Goal: Find specific page/section: Find specific page/section

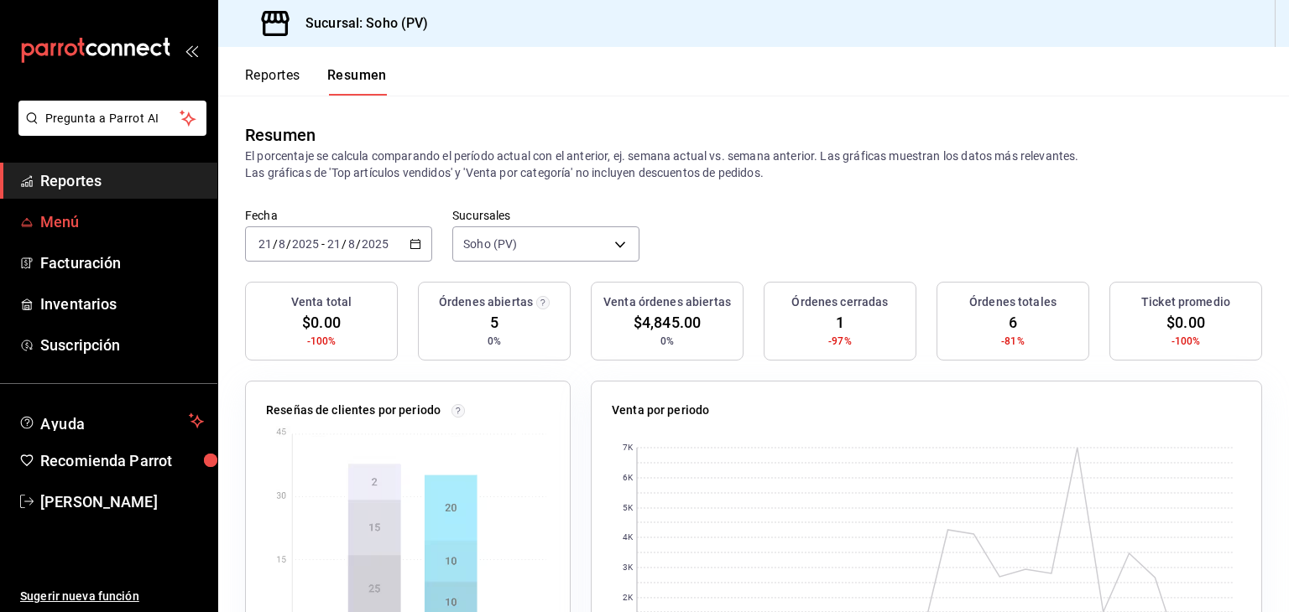
click at [40, 217] on link "Menú" at bounding box center [108, 222] width 217 height 36
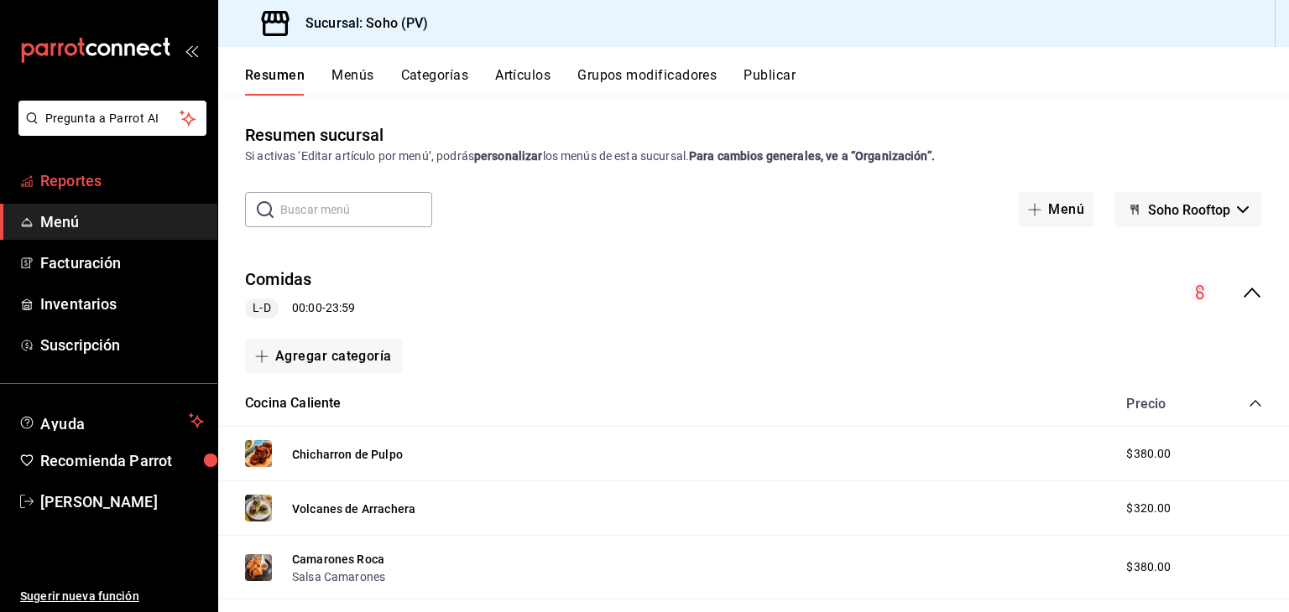
click at [91, 172] on span "Reportes" at bounding box center [122, 180] width 164 height 23
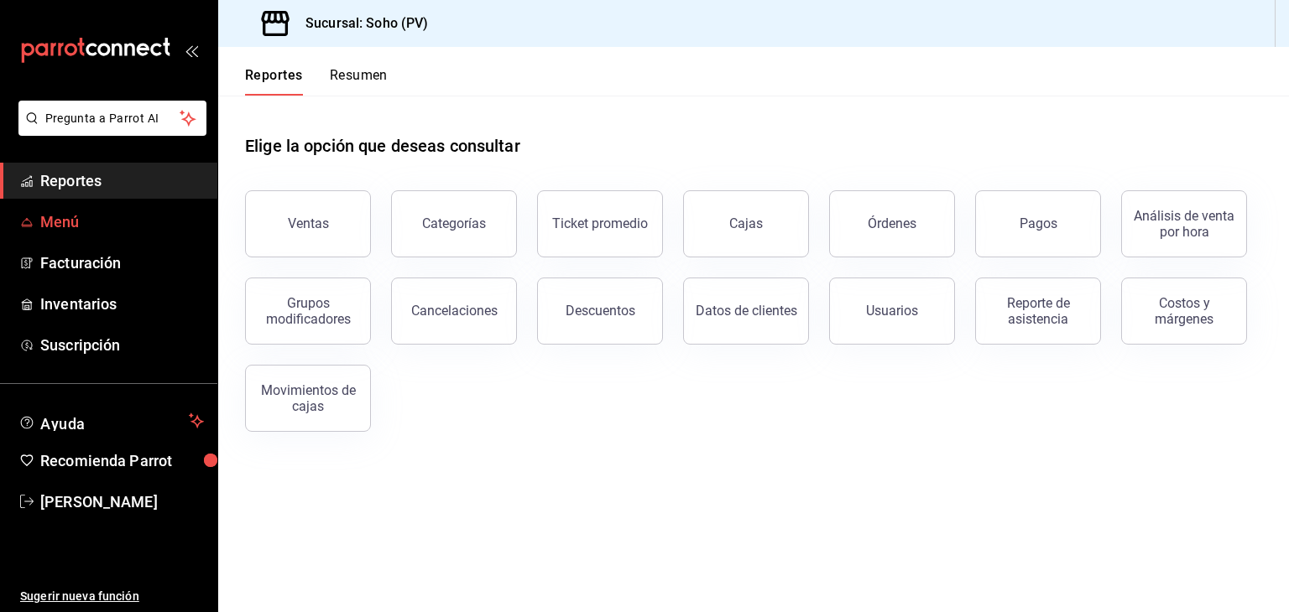
click at [77, 214] on span "Menú" at bounding box center [122, 222] width 164 height 23
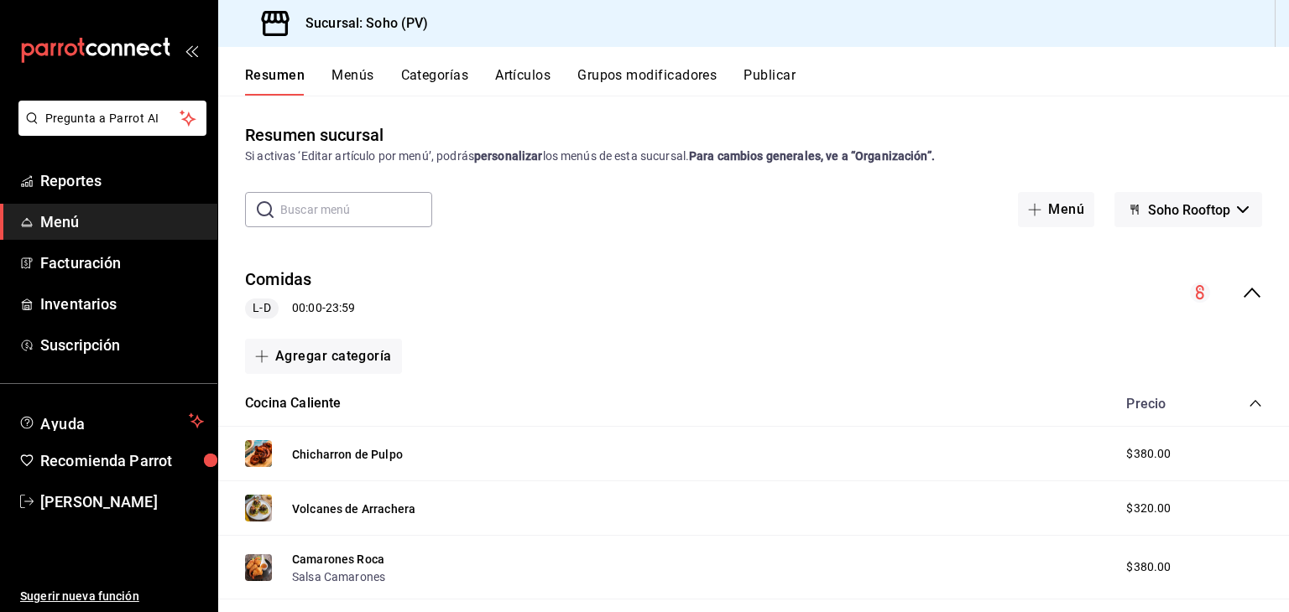
click at [533, 67] on button "Artículos" at bounding box center [522, 81] width 55 height 29
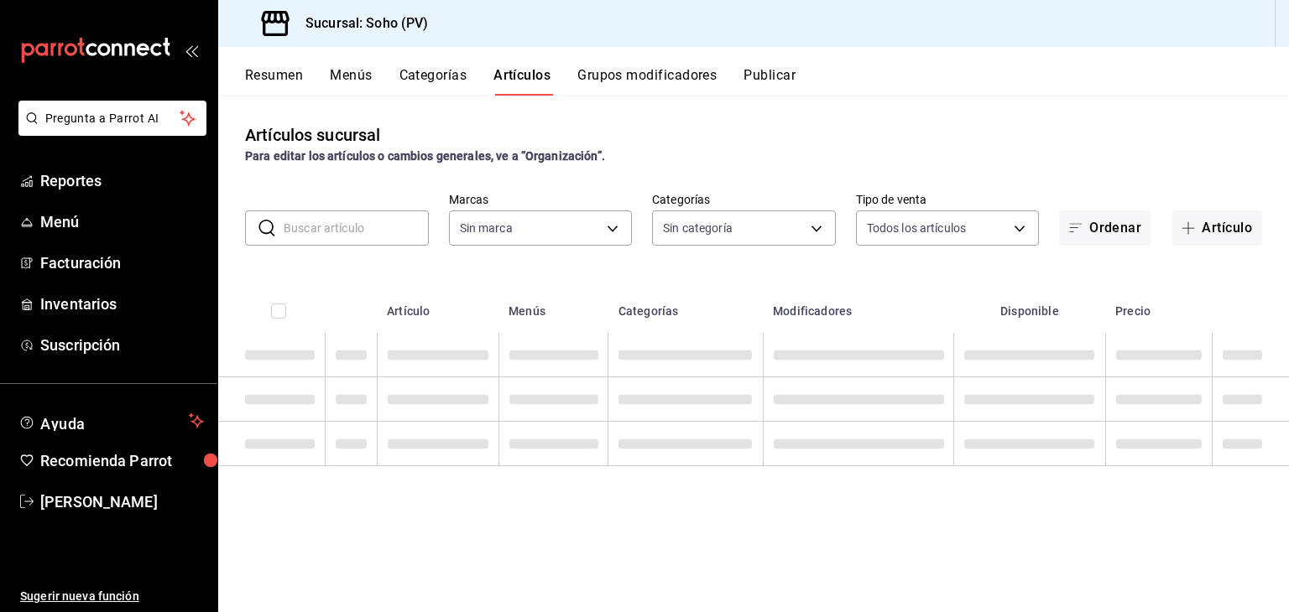
type input "60e6130b-27a3-4a0c-8c1b-8307769b85ff"
type input "294dd8ab-7ded-4000-a2e2-9960a58c864d,97b1b117-c0dc-47b9-8b5d-f234750411ab,03d17…"
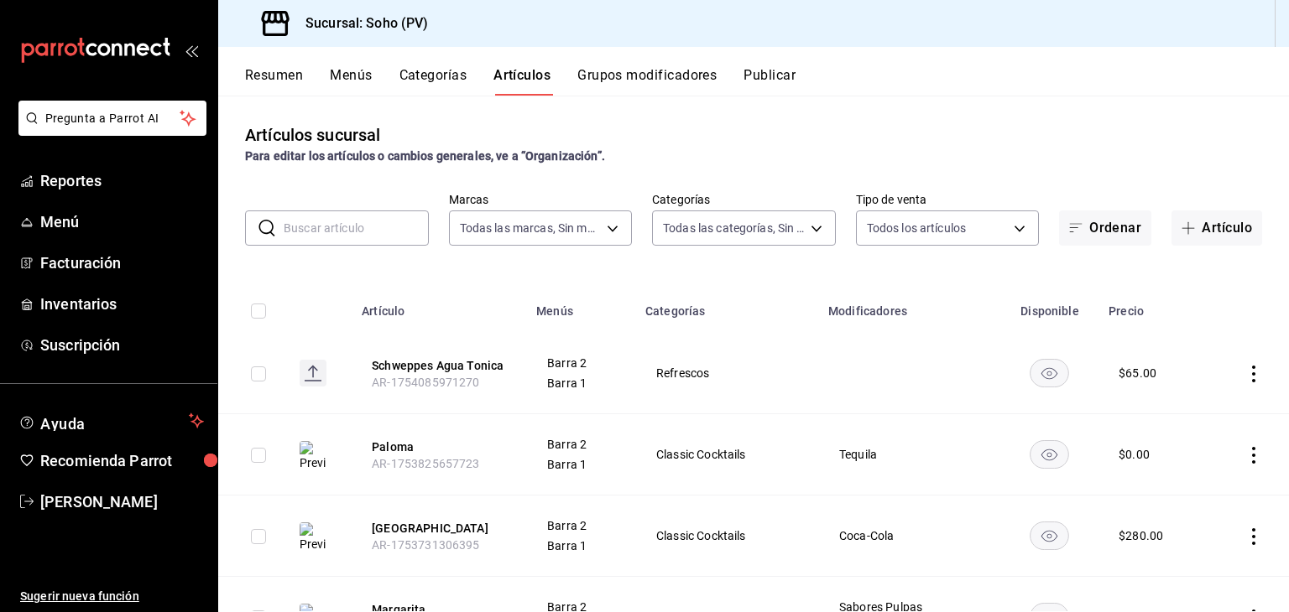
click at [359, 217] on input "text" at bounding box center [356, 228] width 145 height 34
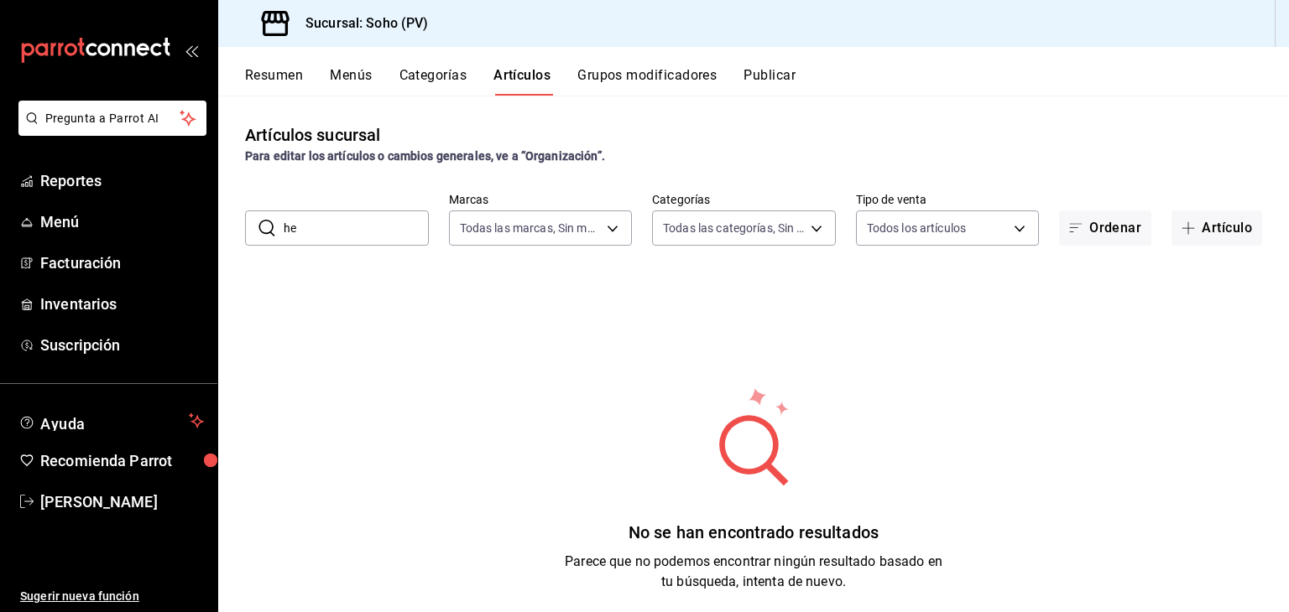
type input "h"
type input "n"
type input "bola"
click at [356, 76] on button "Menús" at bounding box center [351, 81] width 42 height 29
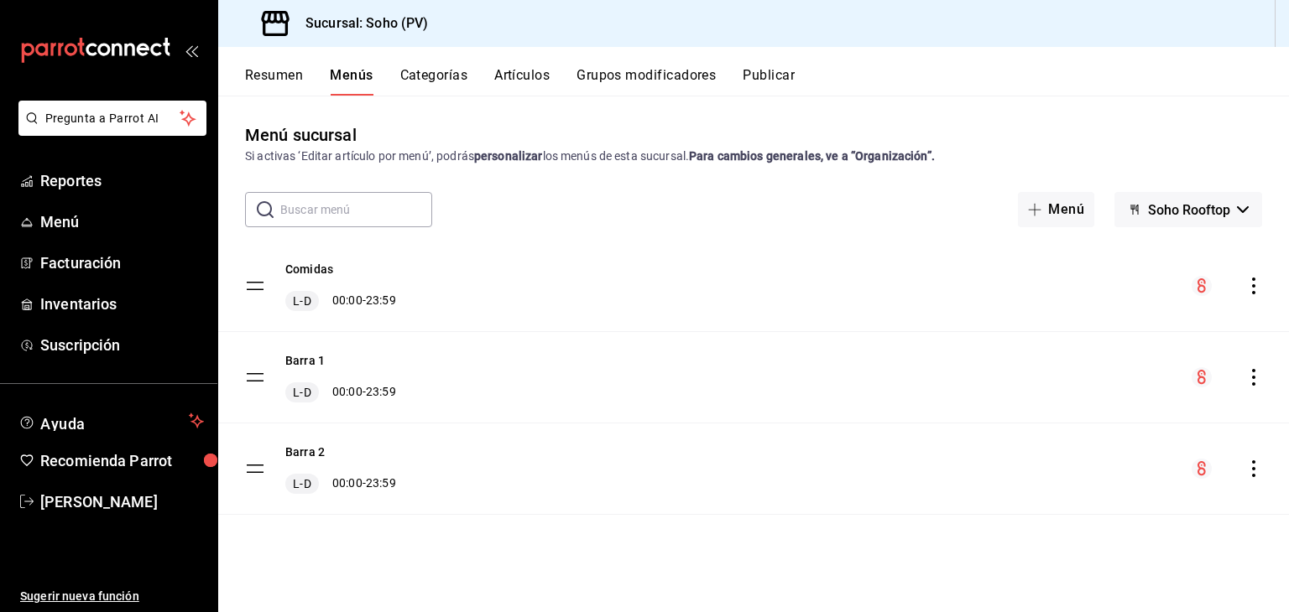
click at [547, 71] on button "Artículos" at bounding box center [521, 81] width 55 height 29
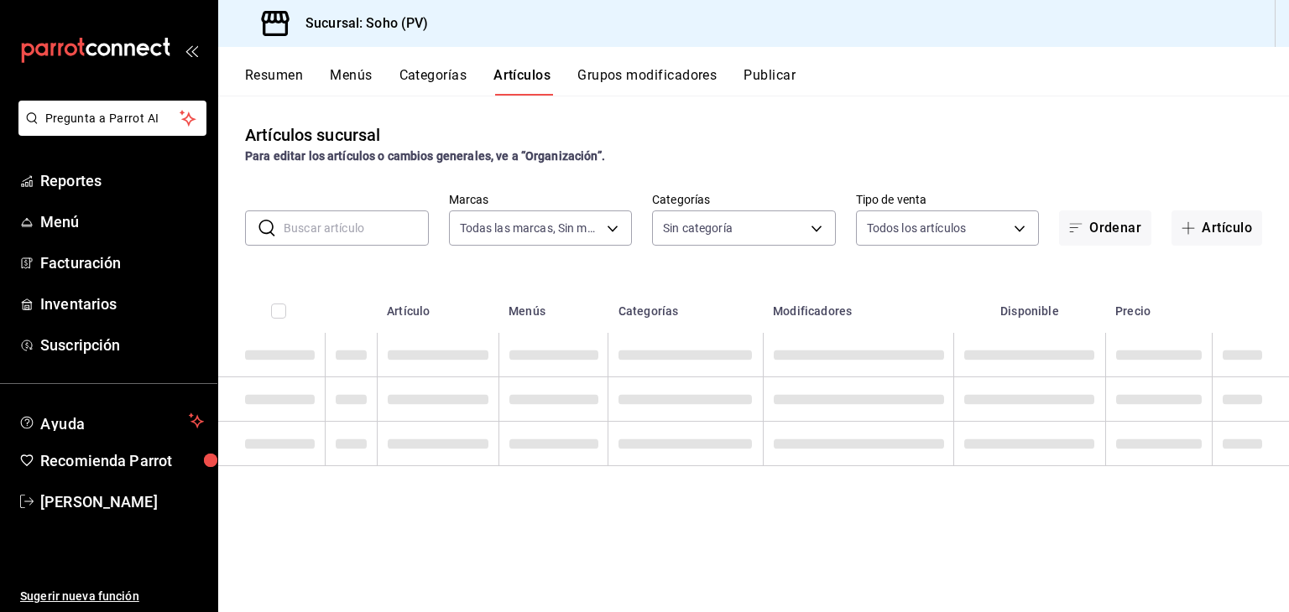
type input "60e6130b-27a3-4a0c-8c1b-8307769b85ff"
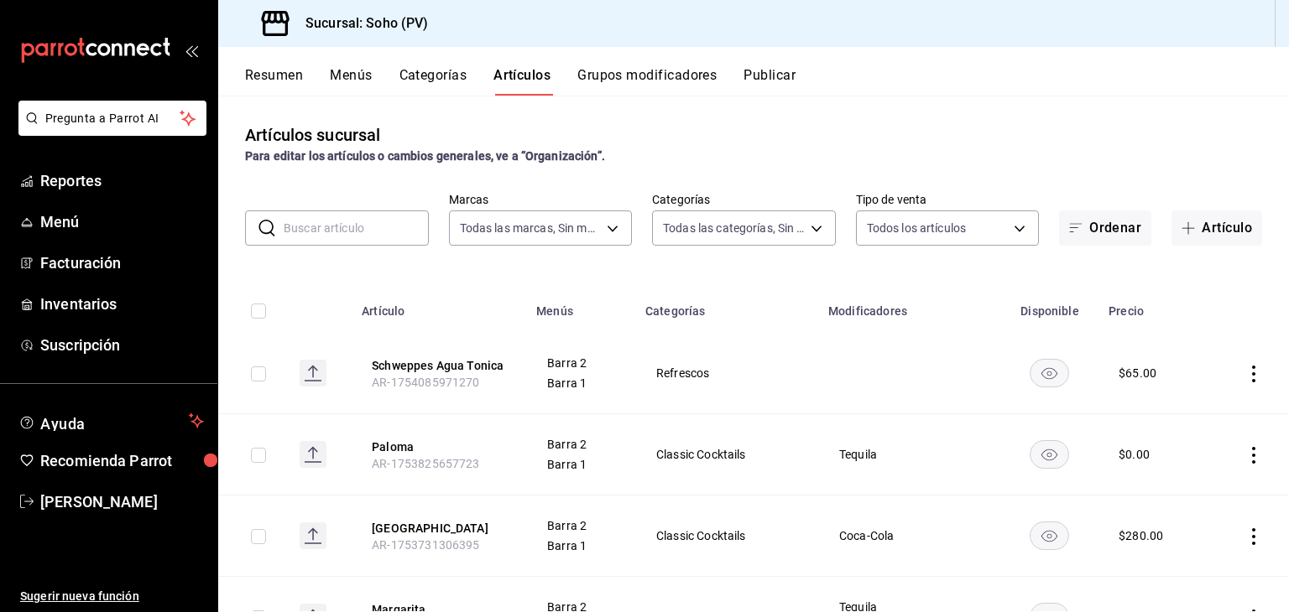
type input "294dd8ab-7ded-4000-a2e2-9960a58c864d,97b1b117-c0dc-47b9-8b5d-f234750411ab,03d17…"
click at [380, 232] on input "text" at bounding box center [356, 228] width 145 height 34
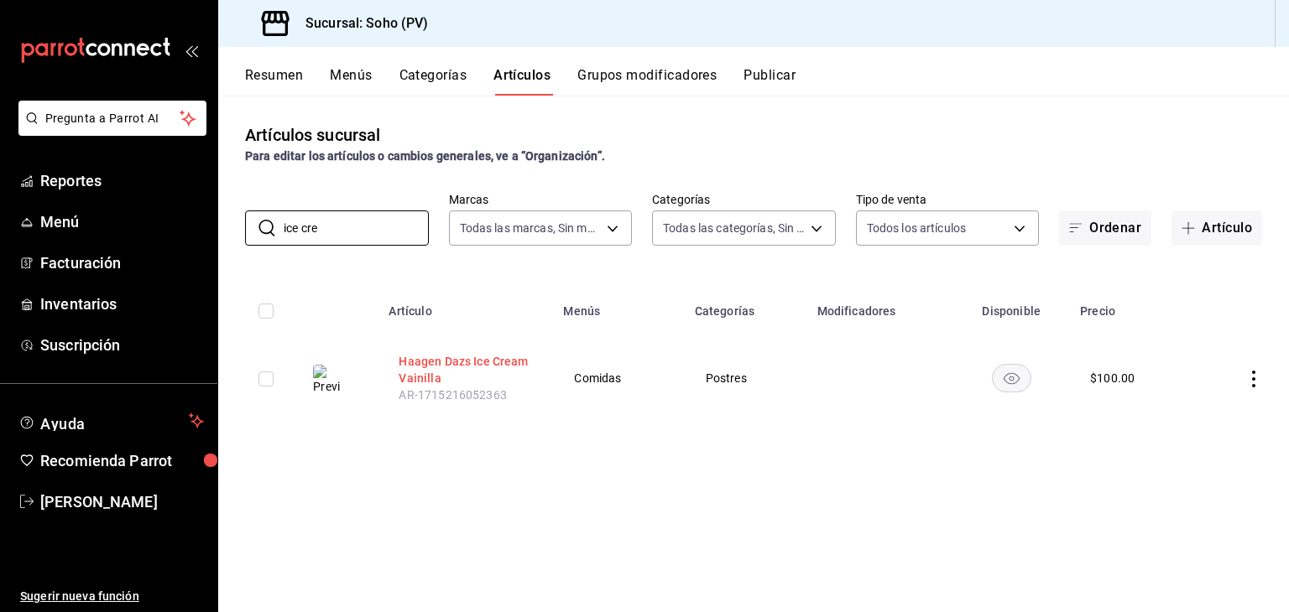
type input "ice cre"
click at [449, 377] on button "Haagen Dazs Ice Cream Vainilla" at bounding box center [465, 370] width 134 height 34
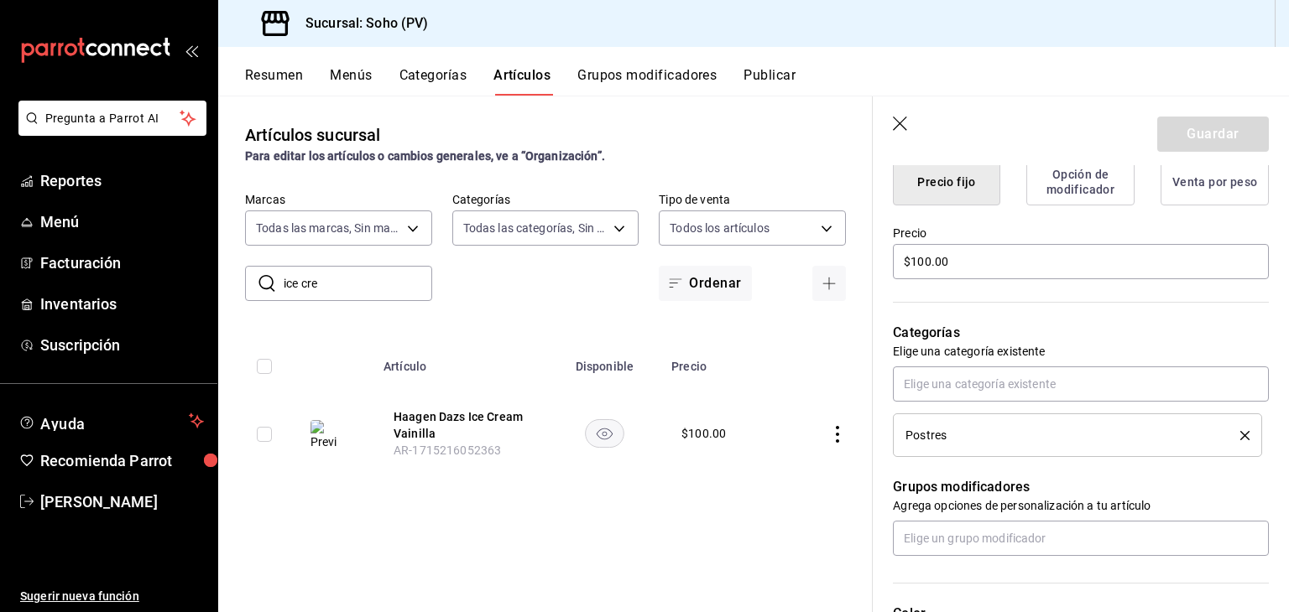
scroll to position [784, 0]
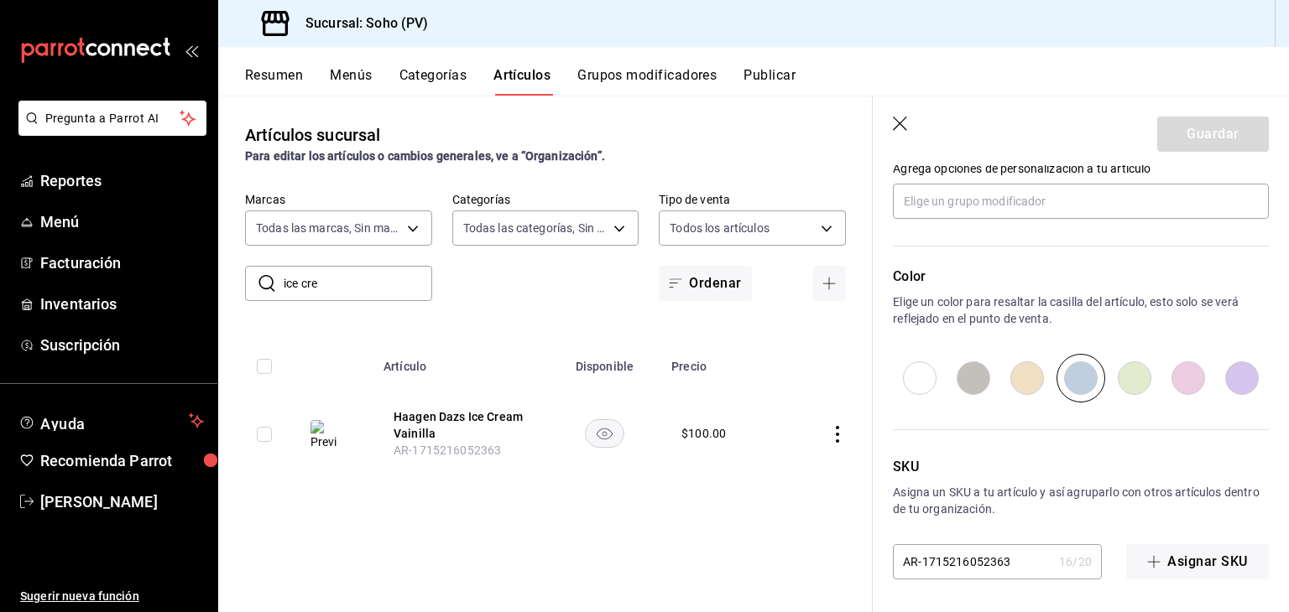
click at [1117, 441] on div "SKU Asigna un SKU a tu artículo y así agruparlo con otros artículos dentro de t…" at bounding box center [1070, 491] width 396 height 177
click at [909, 128] on icon "button" at bounding box center [901, 125] width 17 height 17
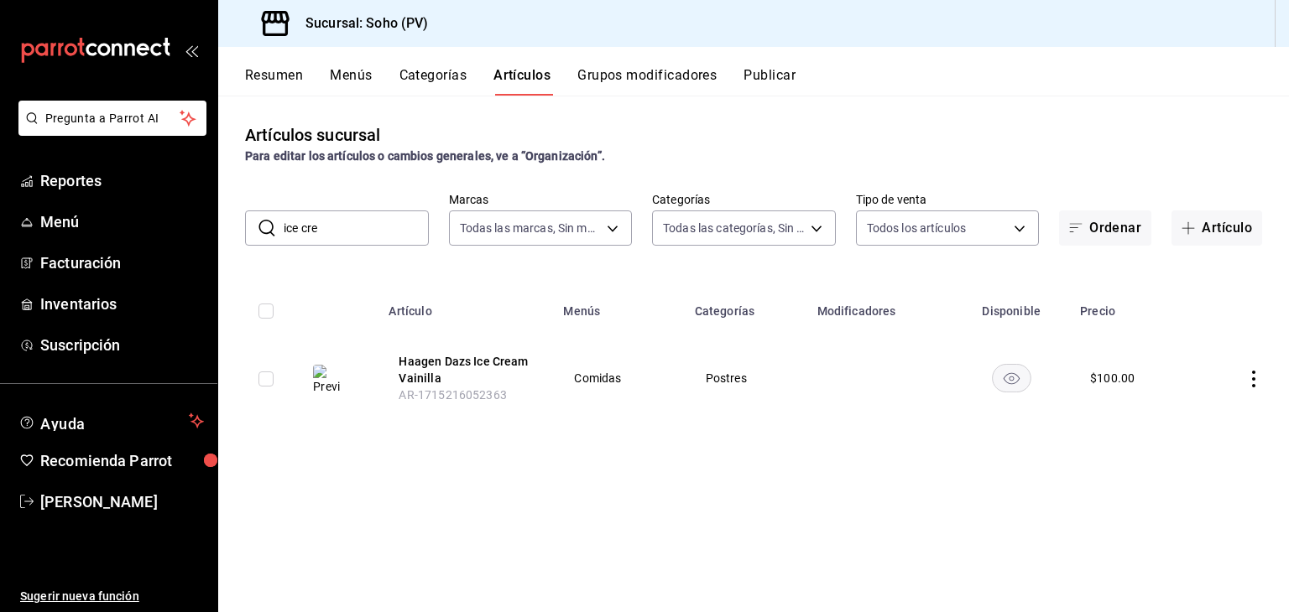
click at [1247, 377] on icon "actions" at bounding box center [1253, 379] width 17 height 17
click at [1169, 341] on div at bounding box center [644, 306] width 1289 height 612
click at [1256, 380] on icon "actions" at bounding box center [1253, 379] width 17 height 17
click at [1205, 414] on span "Editar" at bounding box center [1203, 418] width 44 height 18
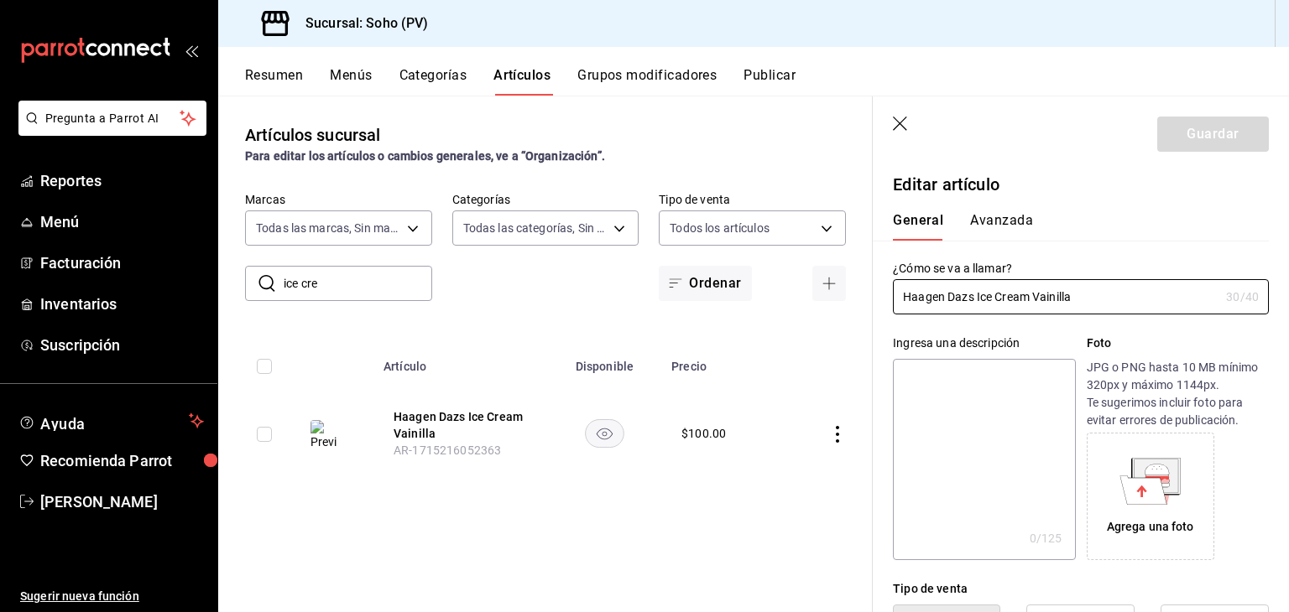
type input "$100.00"
radio input "false"
radio input "true"
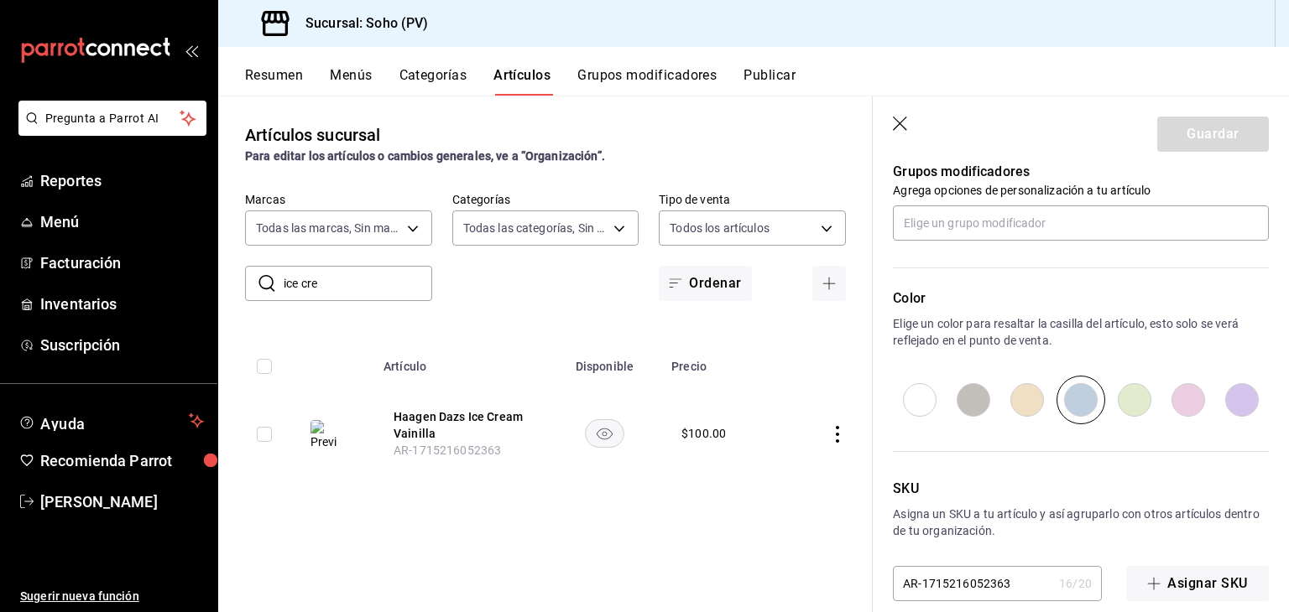
scroll to position [784, 0]
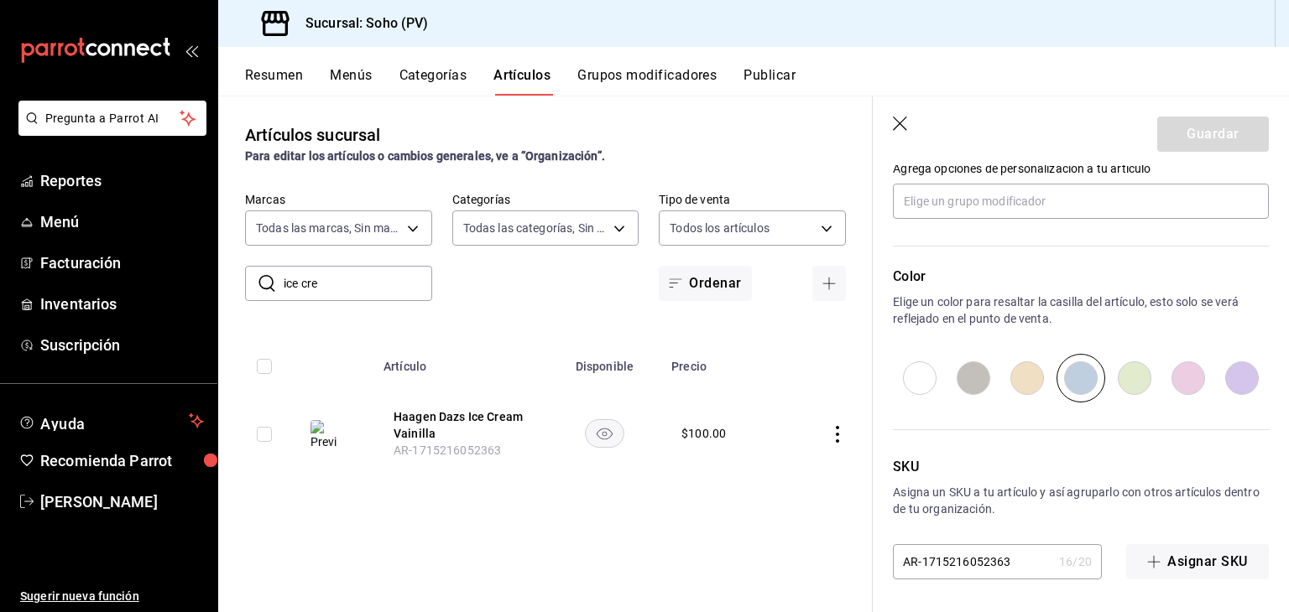
click at [728, 523] on div "Artículos sucursal Para editar los artículos o cambios generales, ve a “Organiz…" at bounding box center [545, 354] width 654 height 516
click at [98, 295] on span "Inventarios" at bounding box center [122, 304] width 164 height 23
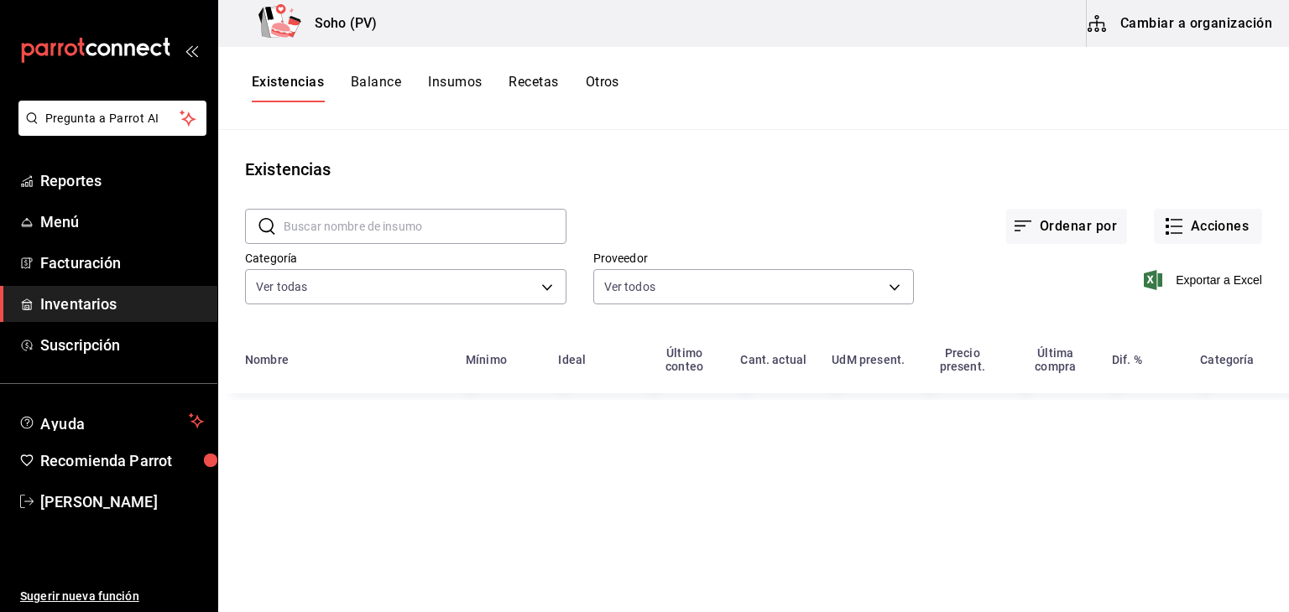
click at [552, 86] on button "Recetas" at bounding box center [532, 88] width 49 height 29
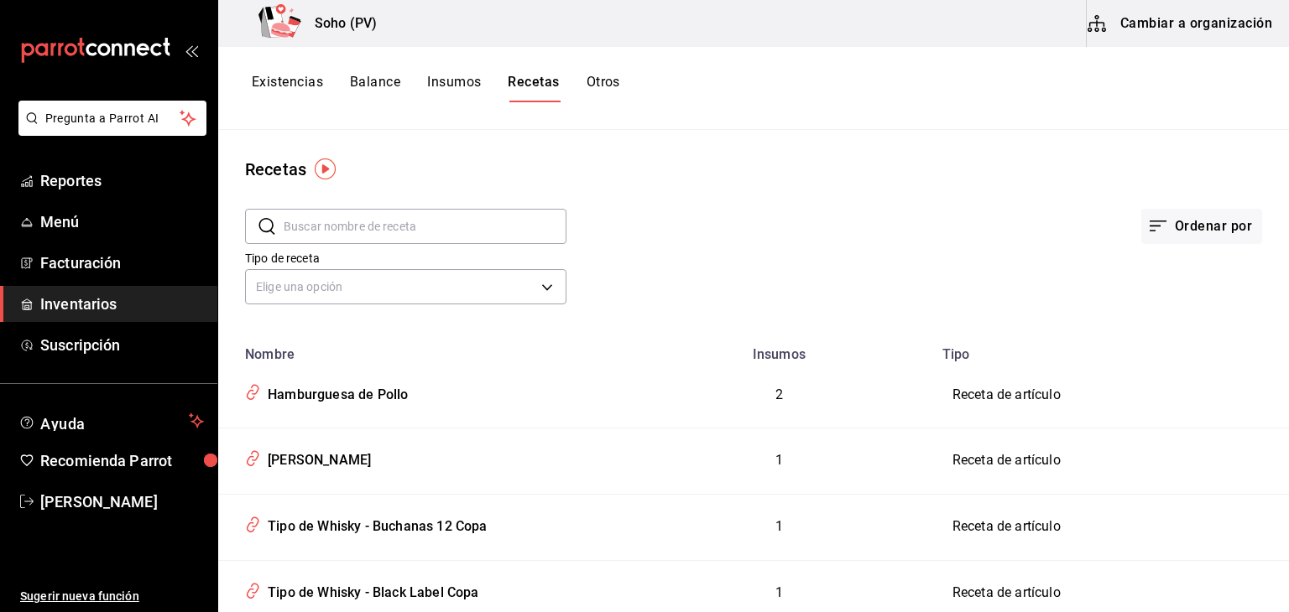
click at [373, 236] on input "text" at bounding box center [425, 227] width 283 height 34
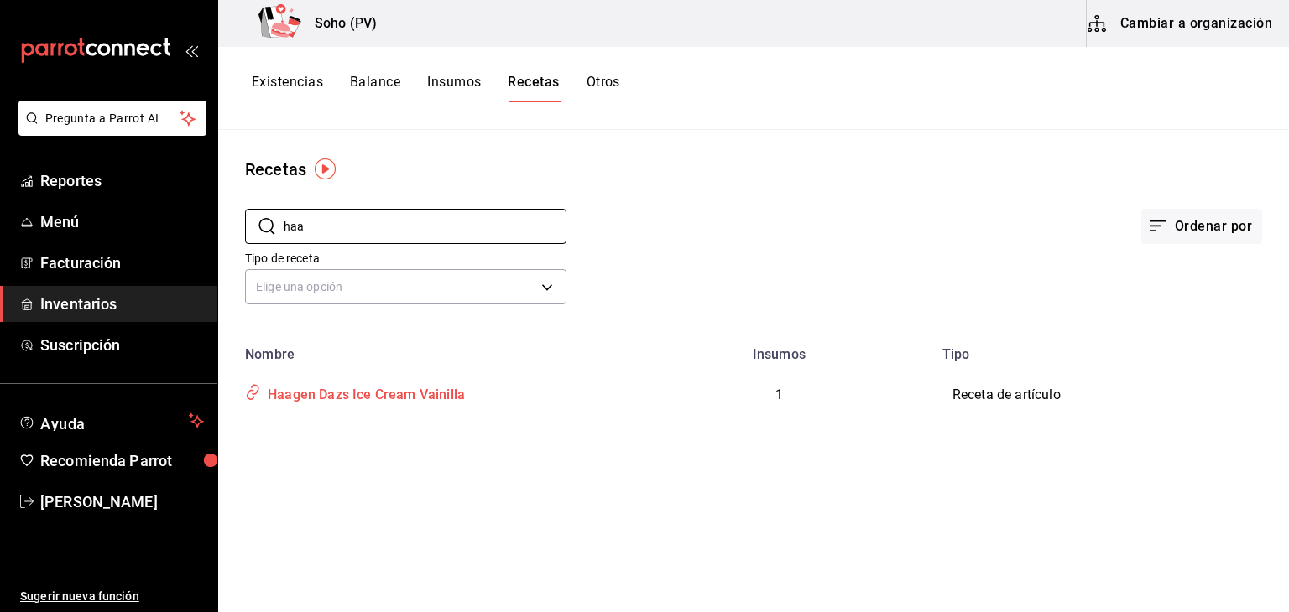
click at [457, 404] on div "Haagen Dazs Ice Cream Vainilla" at bounding box center [363, 392] width 204 height 26
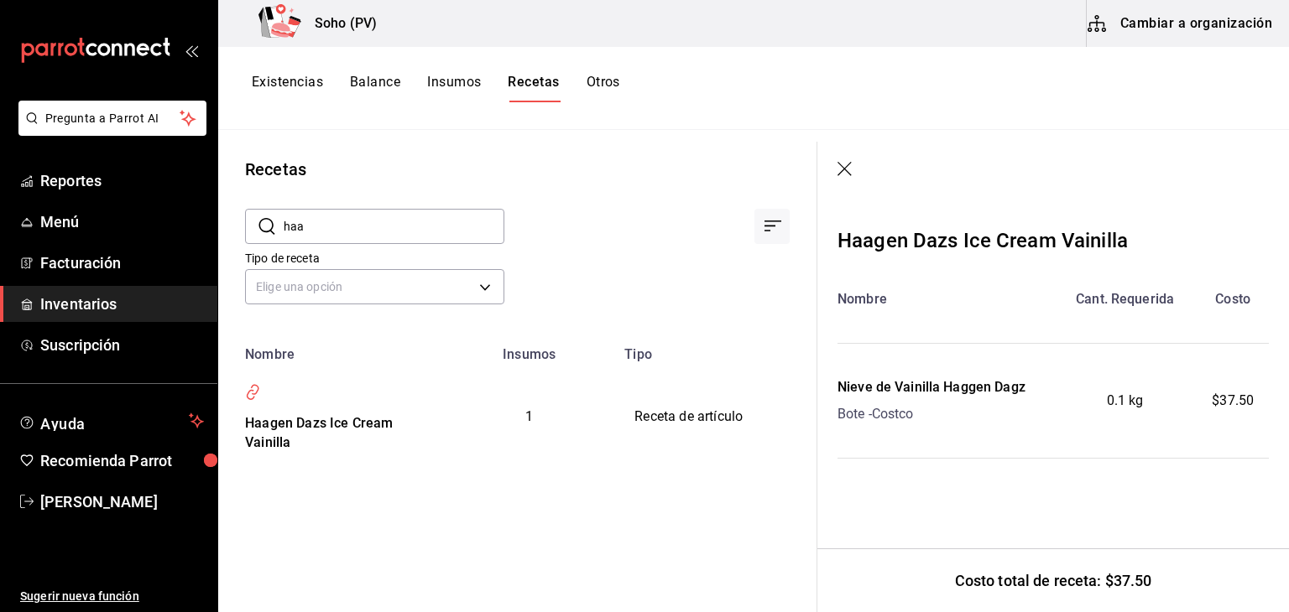
click at [383, 236] on input "haa" at bounding box center [394, 227] width 221 height 34
type input "h"
click at [383, 236] on input "text" at bounding box center [394, 227] width 221 height 34
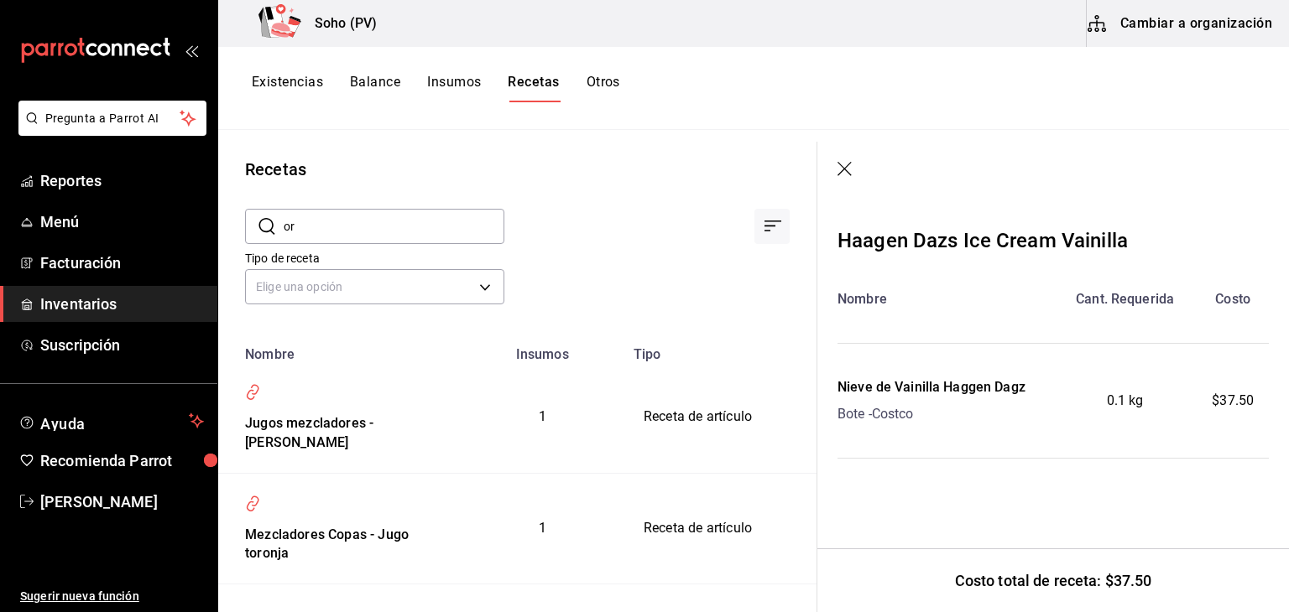
type input "o"
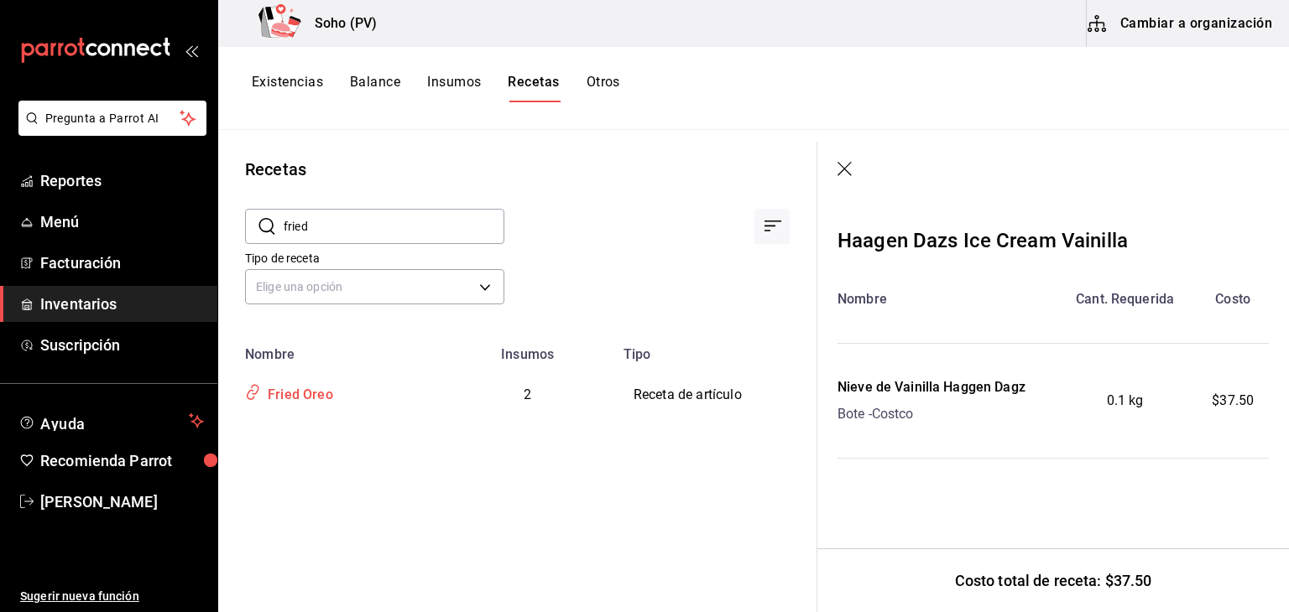
click at [311, 380] on div "Fried Oreo" at bounding box center [297, 392] width 72 height 26
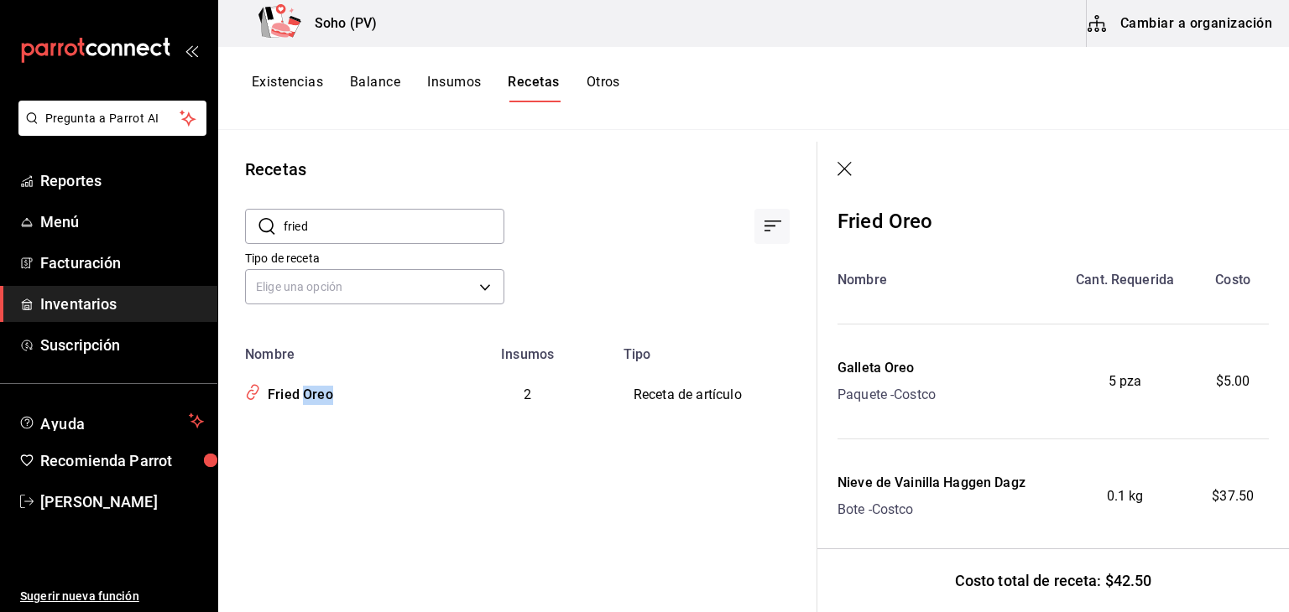
scroll to position [18, 0]
click at [840, 169] on icon "button" at bounding box center [845, 170] width 17 height 17
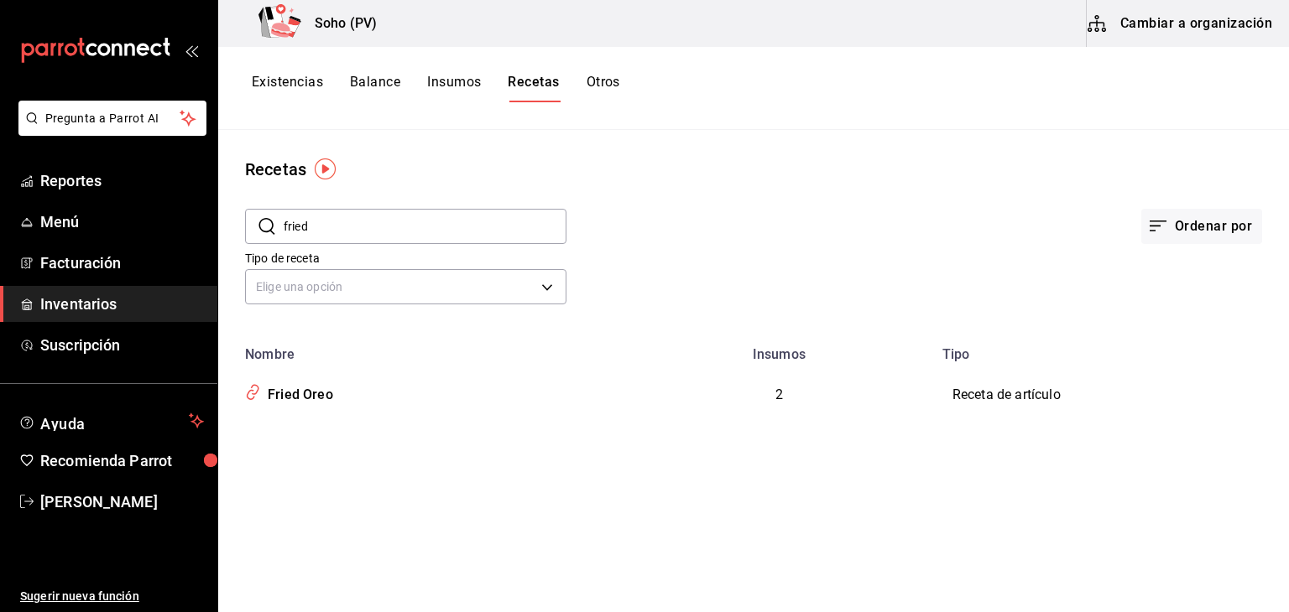
click at [355, 227] on input "fried" at bounding box center [425, 227] width 283 height 34
type input "f"
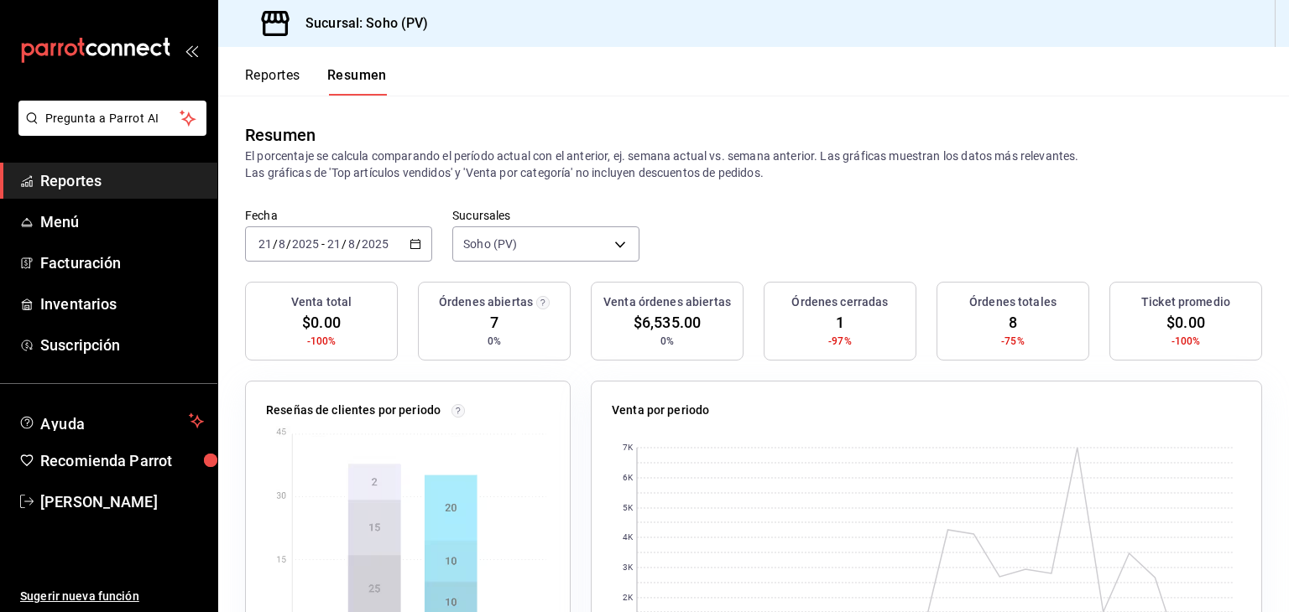
click at [117, 179] on span "Reportes" at bounding box center [122, 180] width 164 height 23
